Goal: Check status: Check status

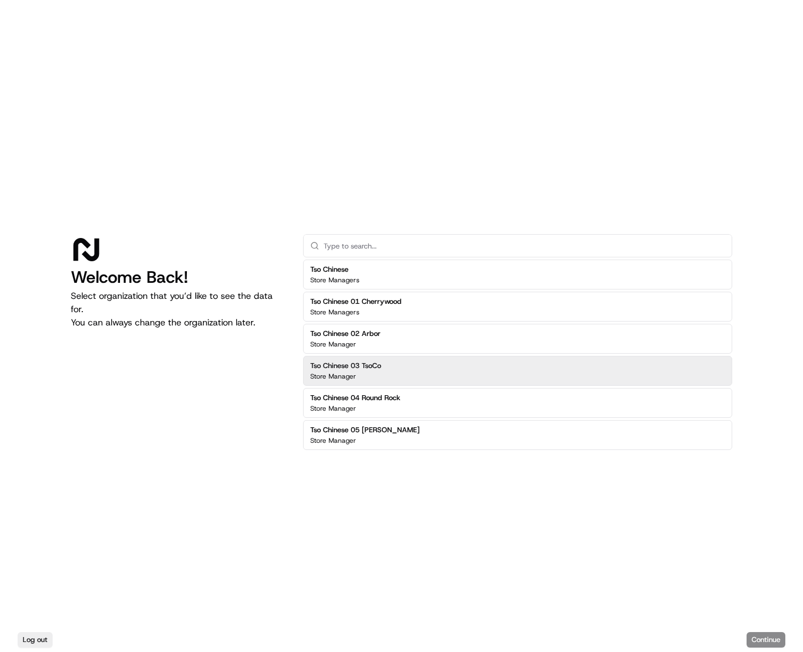
click at [357, 367] on h2 "Tso Chinese 03 TsoCo" at bounding box center [345, 366] width 71 height 10
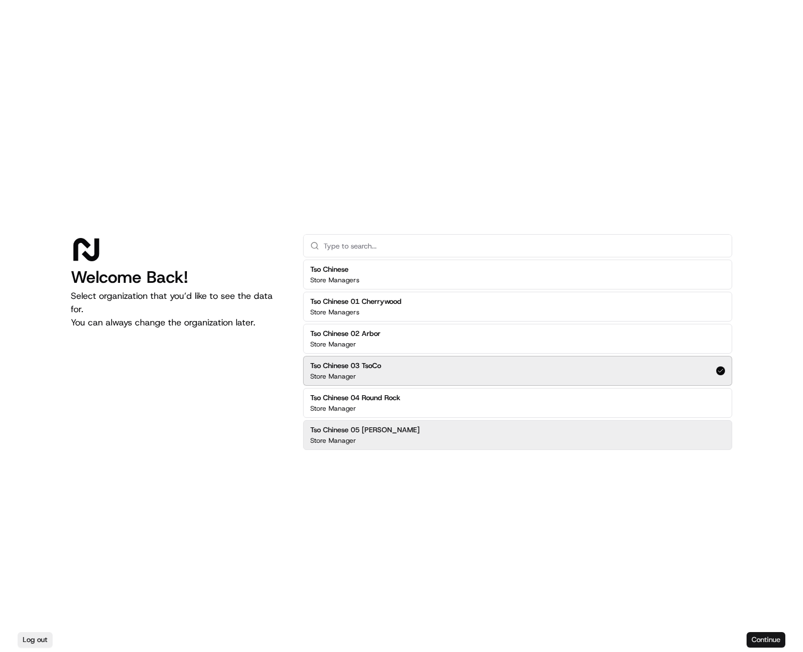
click at [762, 636] on button "Continue" at bounding box center [766, 639] width 39 height 15
